Goal: Information Seeking & Learning: Learn about a topic

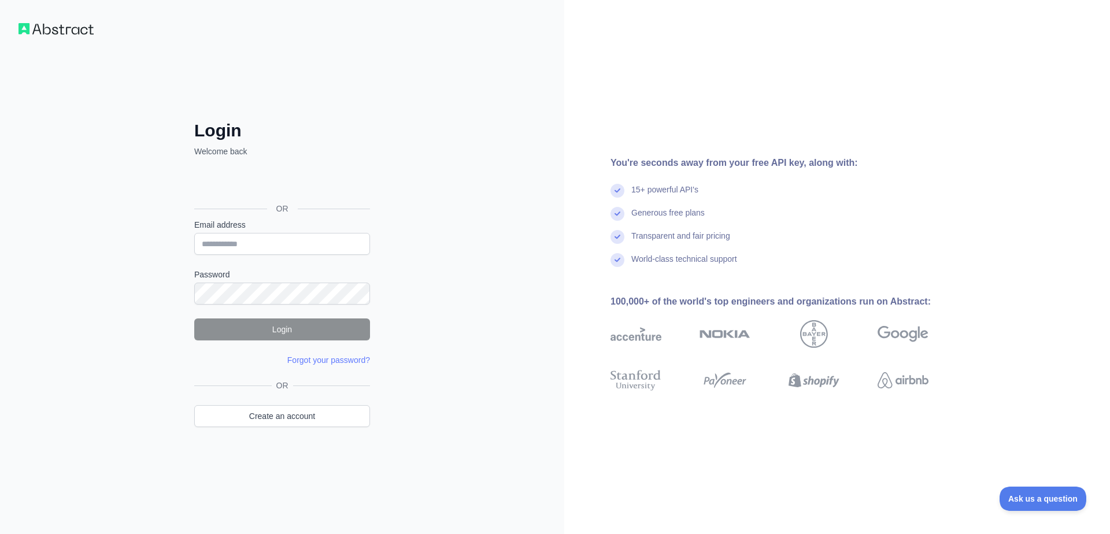
click at [35, 31] on img at bounding box center [55, 29] width 75 height 12
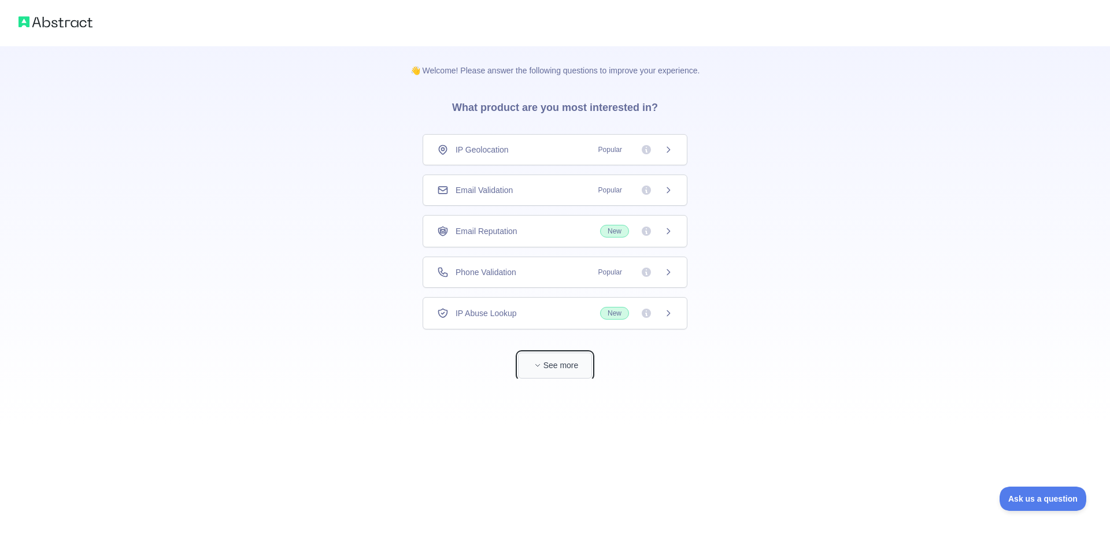
click at [557, 364] on button "See more" at bounding box center [555, 366] width 74 height 26
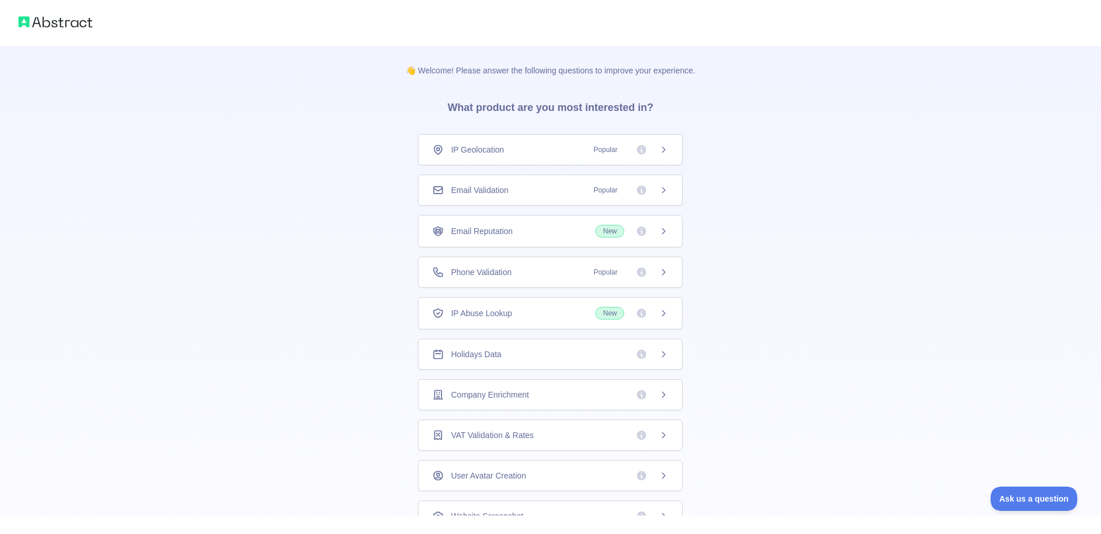
click at [597, 151] on span "Popular" at bounding box center [606, 150] width 38 height 12
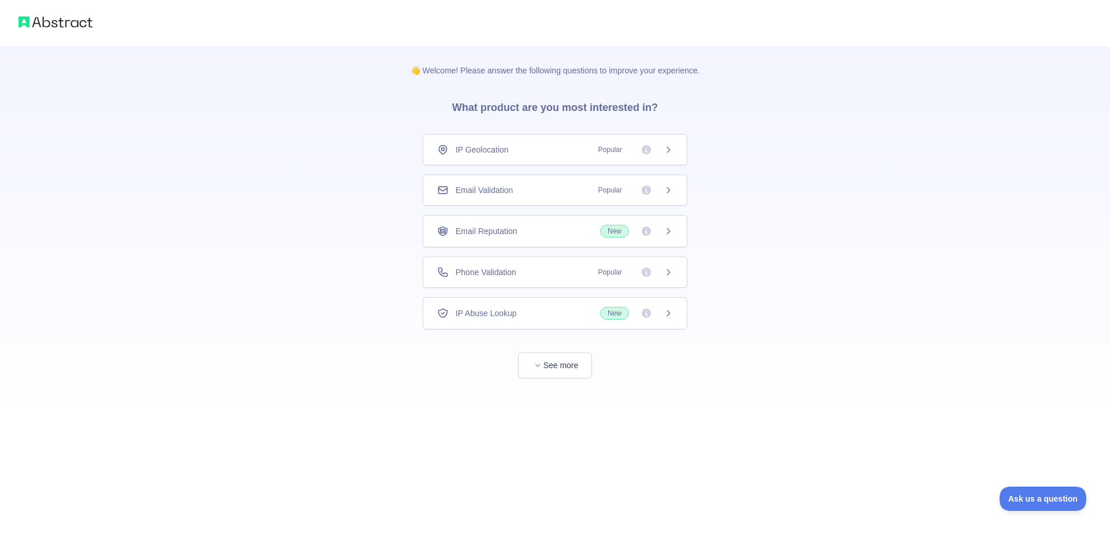
click at [569, 150] on div "IP Geolocation Popular" at bounding box center [555, 150] width 236 height 12
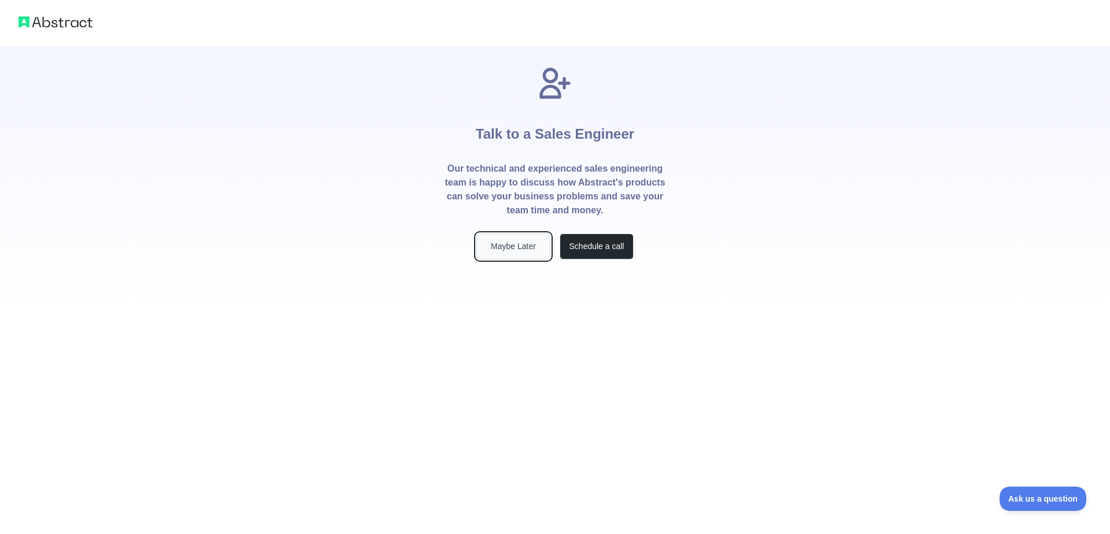
click at [527, 251] on button "Maybe Later" at bounding box center [513, 247] width 74 height 26
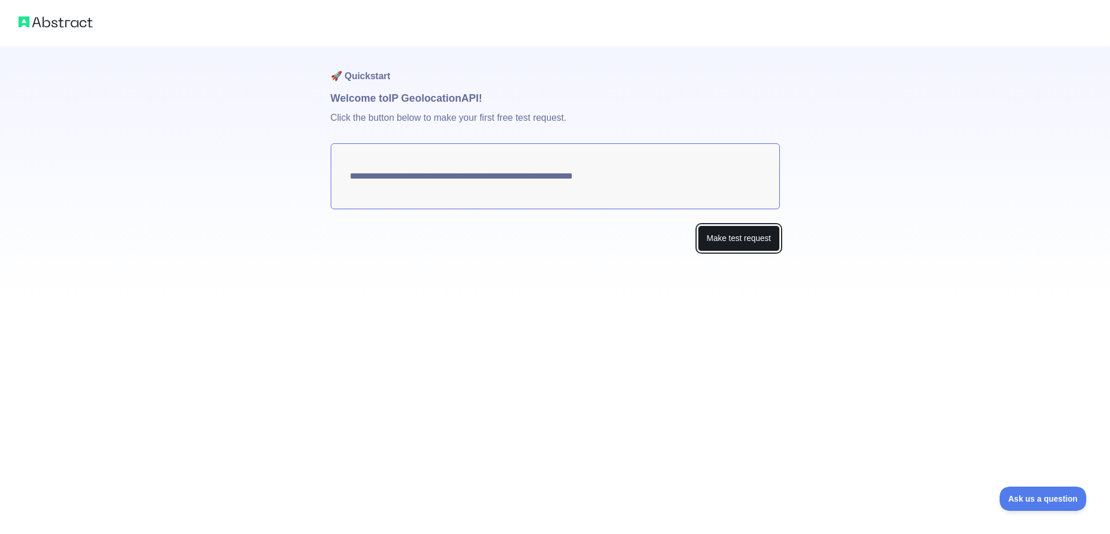
click at [742, 241] on button "Make test request" at bounding box center [739, 238] width 82 height 26
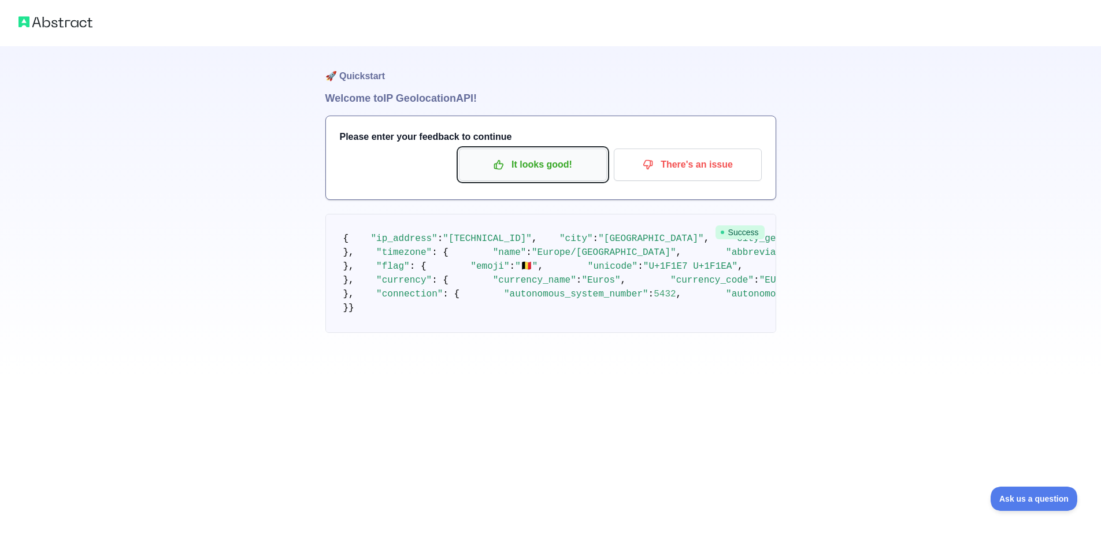
click at [539, 170] on p "It looks good!" at bounding box center [533, 165] width 131 height 20
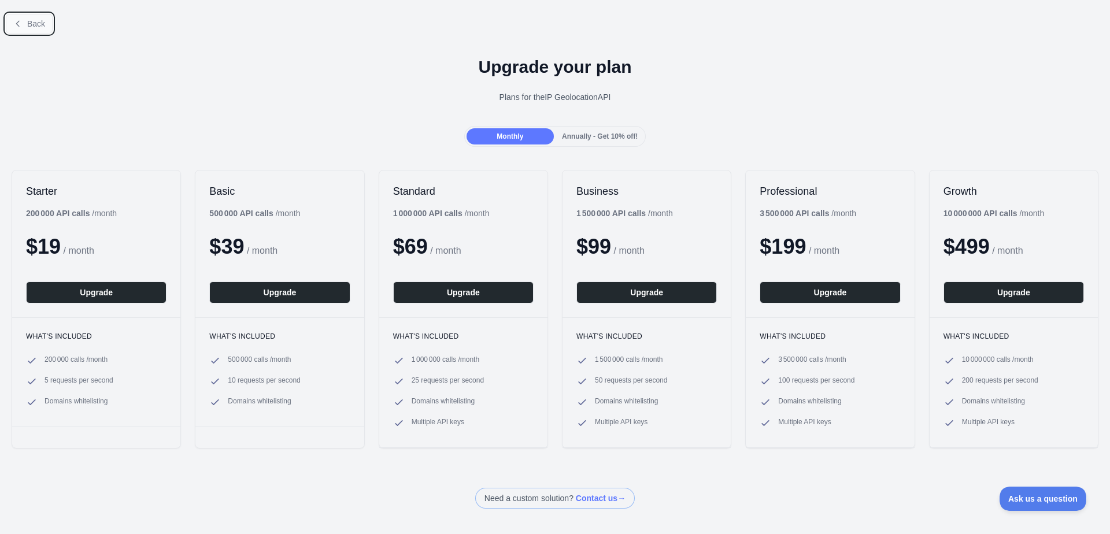
click at [15, 20] on icon at bounding box center [17, 23] width 9 height 9
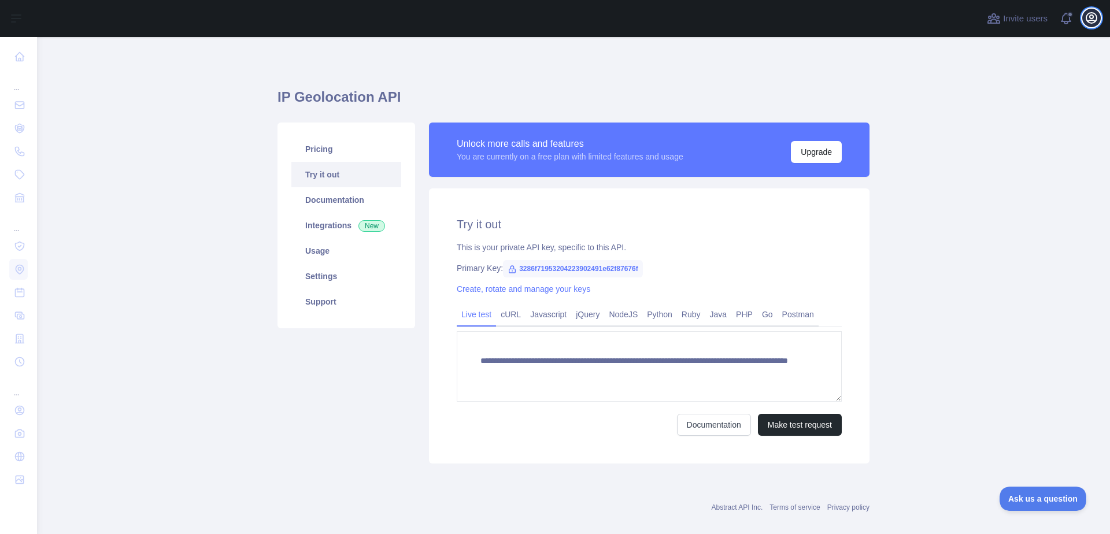
click at [1090, 17] on icon "button" at bounding box center [1091, 18] width 10 height 10
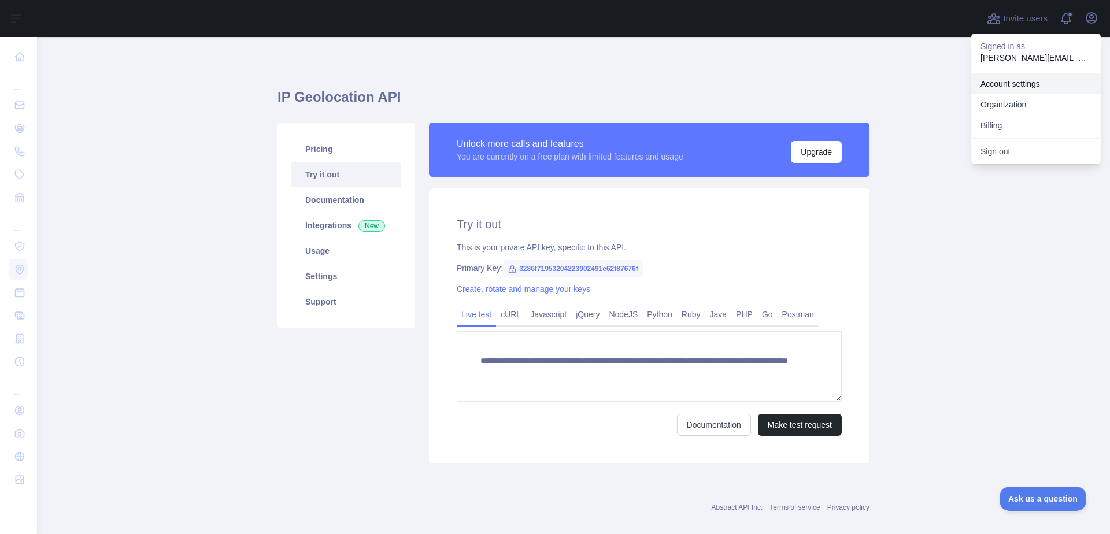
click at [1032, 90] on link "Account settings" at bounding box center [1035, 83] width 129 height 21
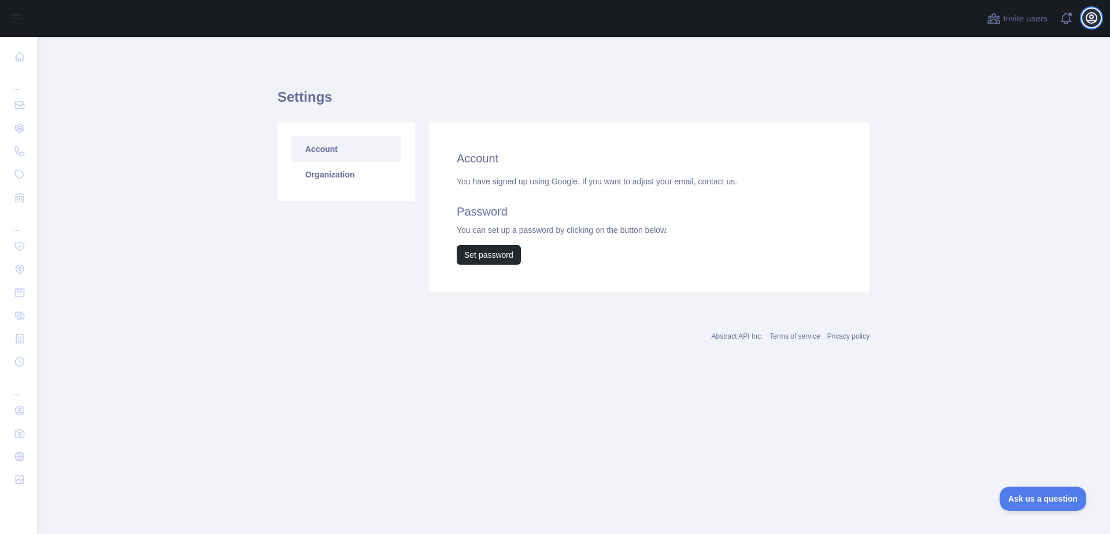
click at [1090, 19] on icon "button" at bounding box center [1091, 18] width 14 height 14
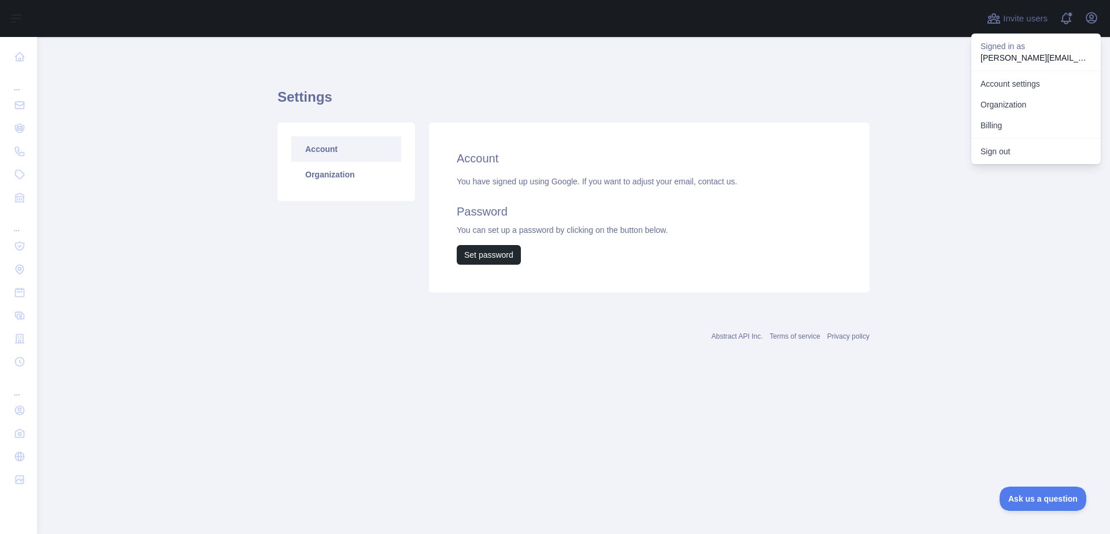
click at [647, 82] on div "Settings Account Organization Account You have signed up using Google. If you w…" at bounding box center [573, 187] width 592 height 244
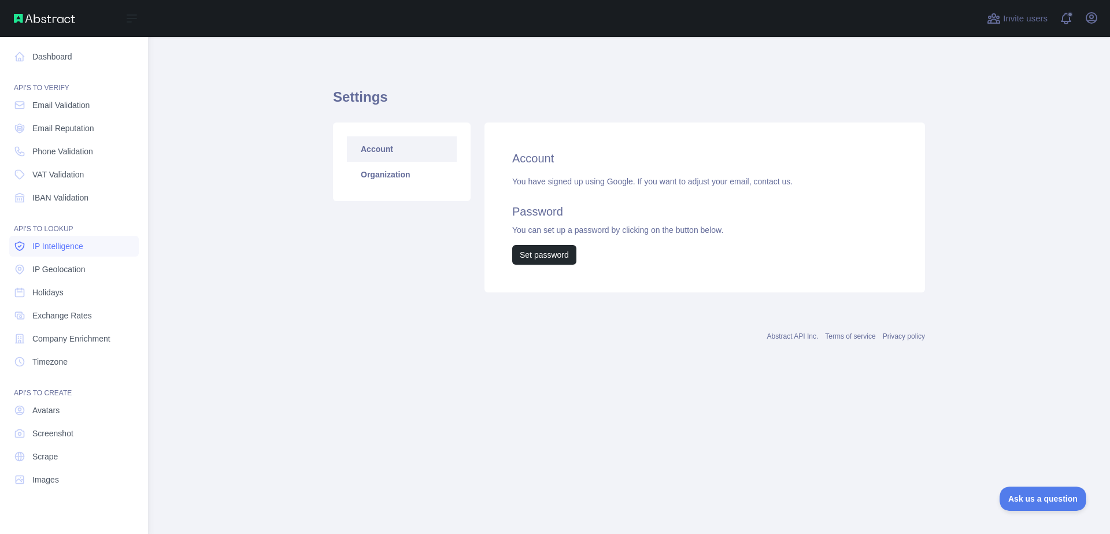
click at [72, 246] on span "IP Intelligence" at bounding box center [57, 246] width 51 height 12
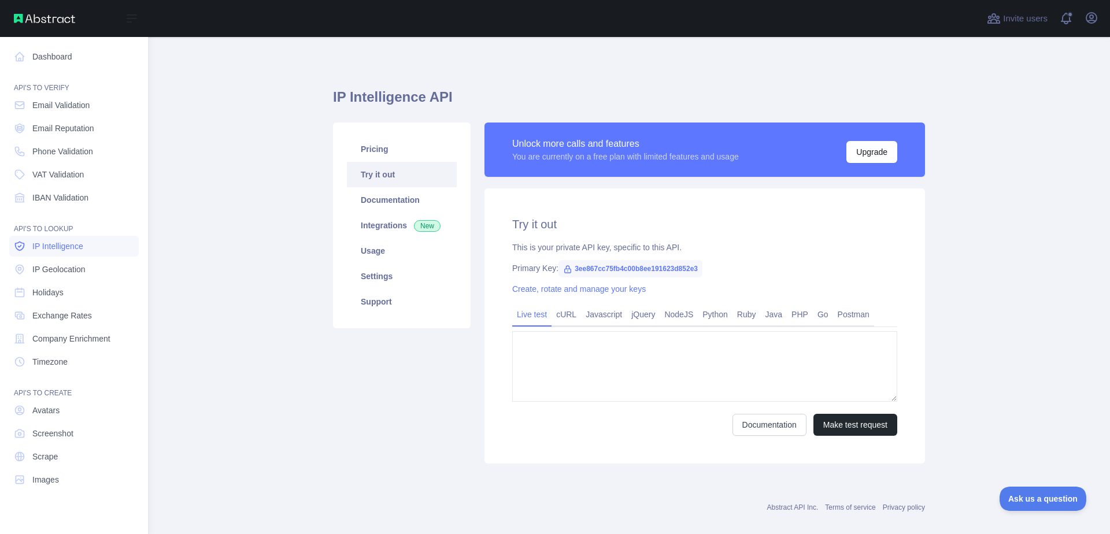
type textarea "**********"
click at [61, 262] on link "IP Geolocation" at bounding box center [73, 269] width 129 height 21
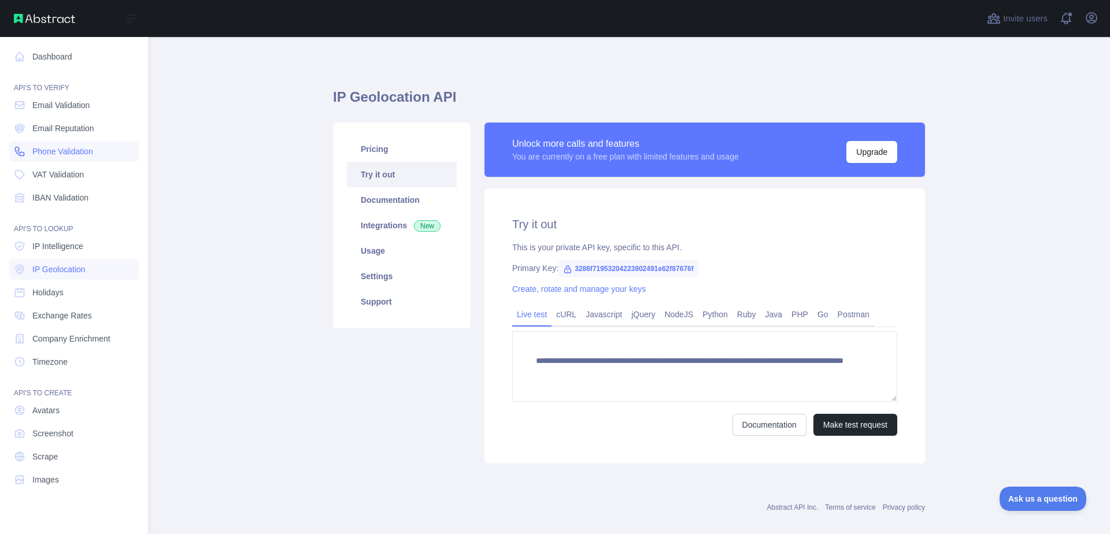
click at [68, 148] on span "Phone Validation" at bounding box center [62, 152] width 61 height 12
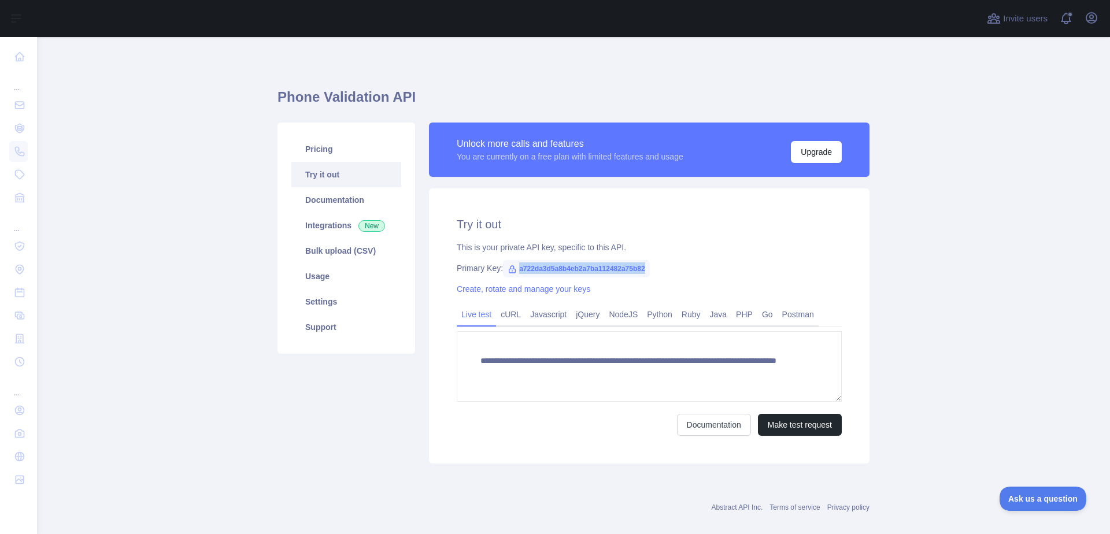
drag, startPoint x: 638, startPoint y: 266, endPoint x: 508, endPoint y: 272, distance: 130.8
click at [508, 272] on span "a722da3d5a8b4eb2a7ba112482a75b82" at bounding box center [576, 268] width 147 height 17
copy span "a722da3d5a8b4eb2a7ba112482a75b82"
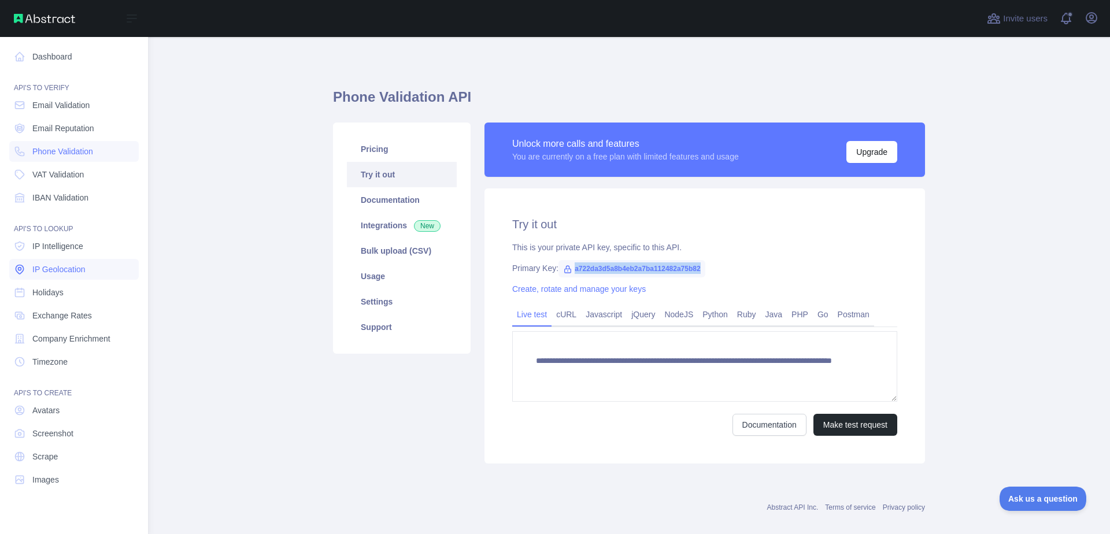
click at [65, 265] on span "IP Geolocation" at bounding box center [58, 270] width 53 height 12
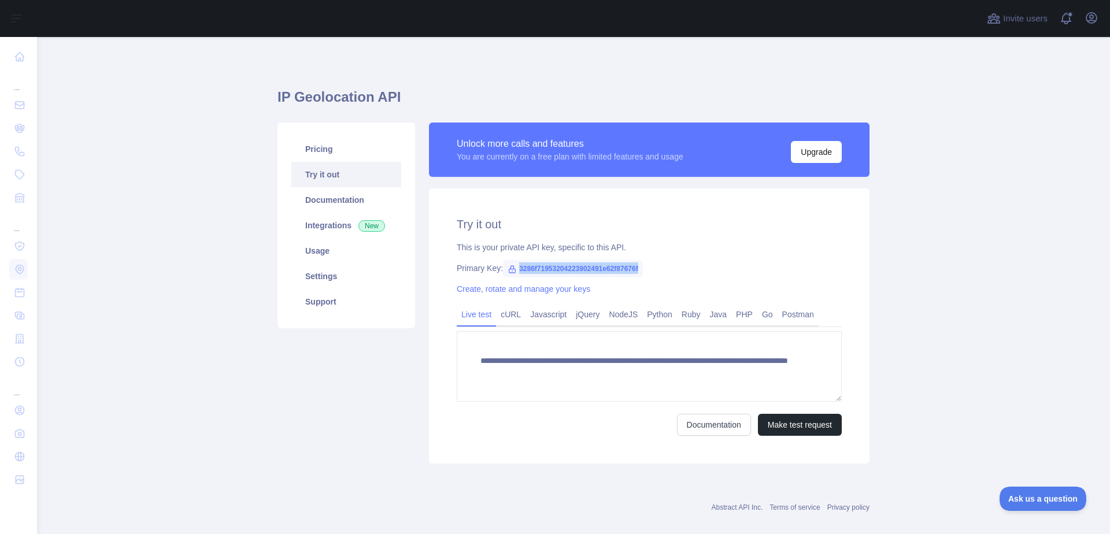
drag, startPoint x: 635, startPoint y: 269, endPoint x: 508, endPoint y: 271, distance: 127.8
click at [508, 271] on span "3286f71953204223902491e62f87676f" at bounding box center [573, 268] width 140 height 17
copy span "3286f71953204223902491e62f87676f"
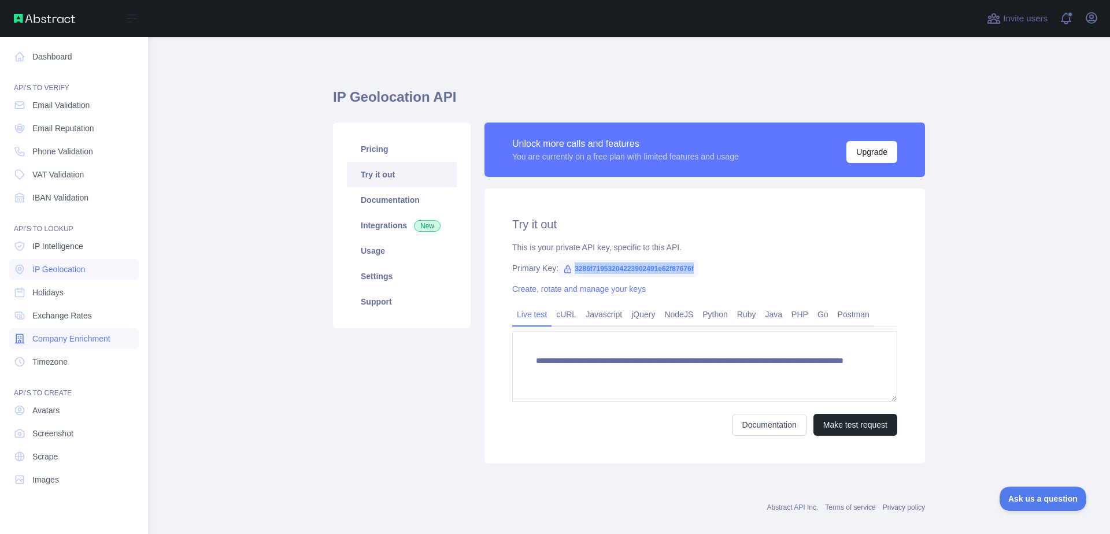
click at [72, 343] on span "Company Enrichment" at bounding box center [71, 339] width 78 height 12
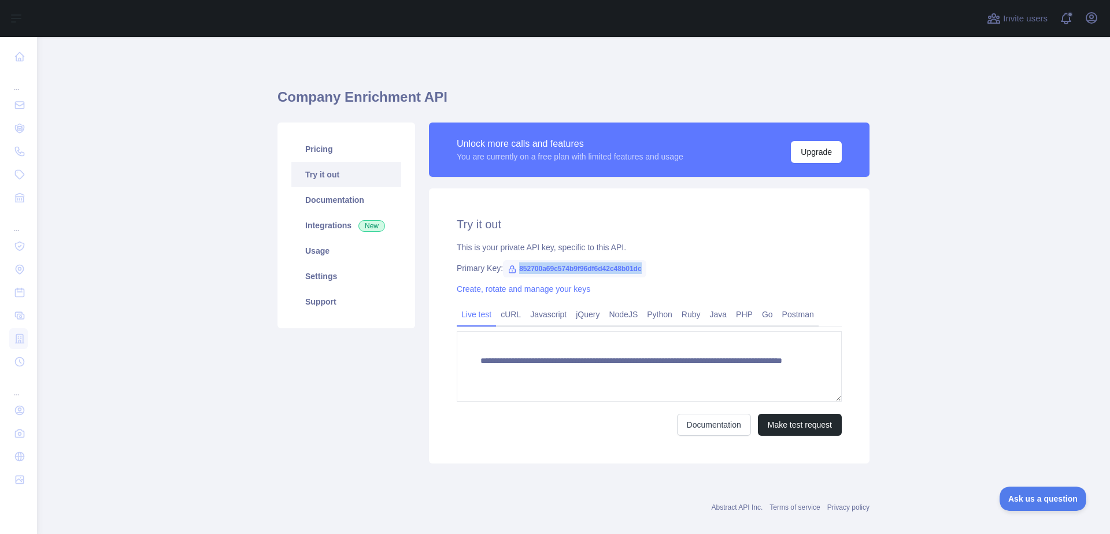
drag, startPoint x: 637, startPoint y: 271, endPoint x: 513, endPoint y: 269, distance: 124.3
click at [513, 269] on span "852700a69c574b9f96df6d42c48b01dc" at bounding box center [574, 268] width 143 height 17
copy span "852700a69c574b9f96df6d42c48b01dc"
